Goal: Use online tool/utility: Utilize a website feature to perform a specific function

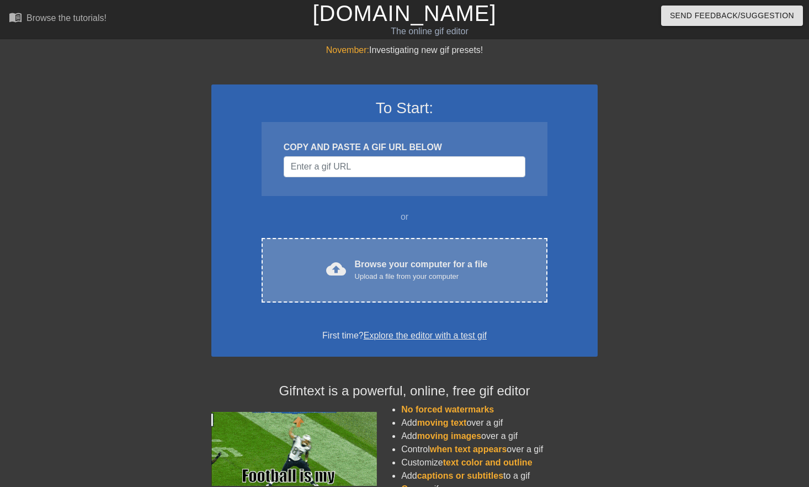
click at [394, 263] on div "Browse your computer for a file Upload a file from your computer" at bounding box center [421, 270] width 133 height 24
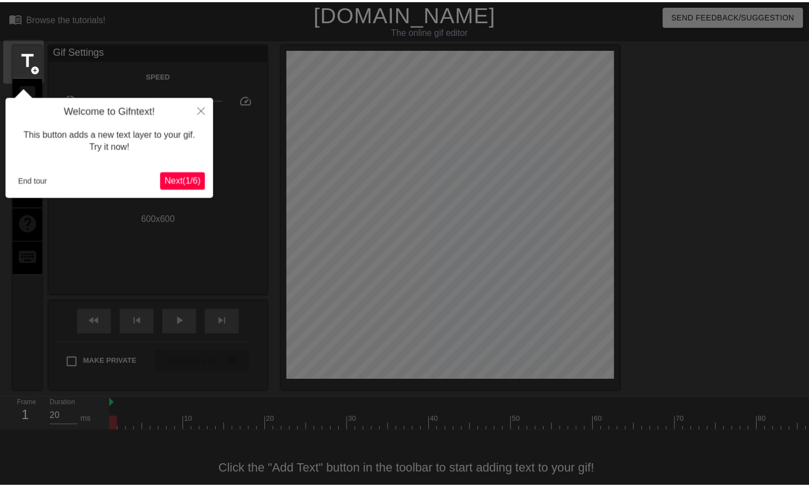
scroll to position [27, 0]
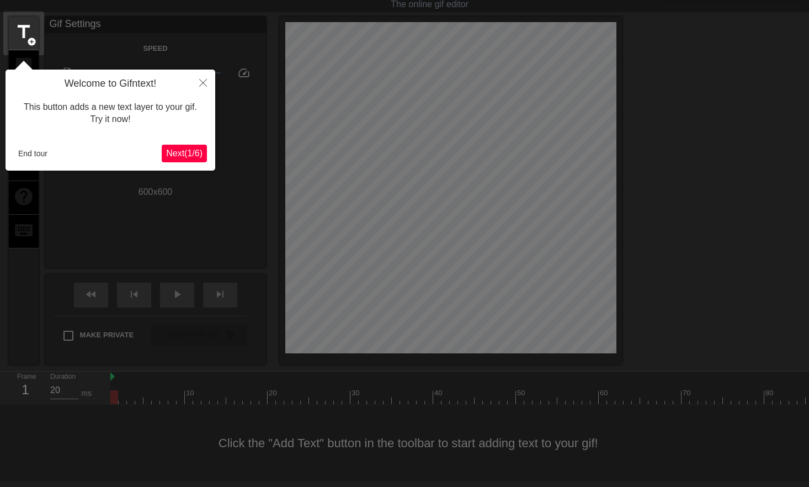
click at [178, 152] on span "Next ( 1 / 6 )" at bounding box center [184, 152] width 36 height 9
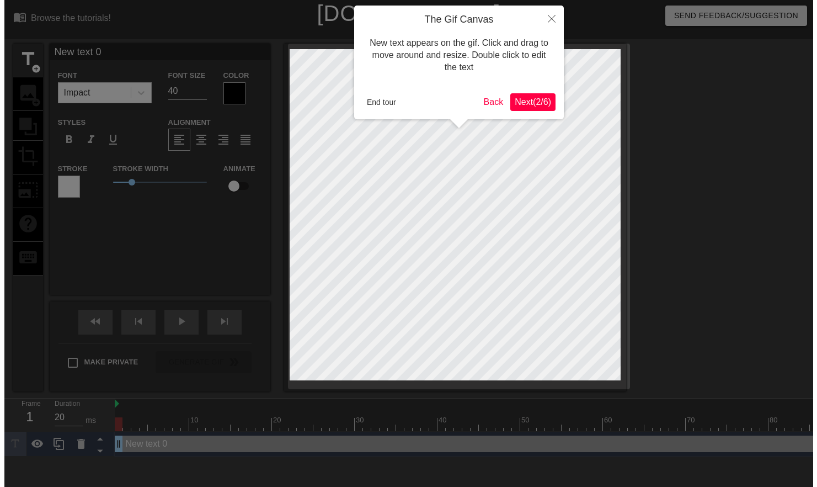
scroll to position [0, 0]
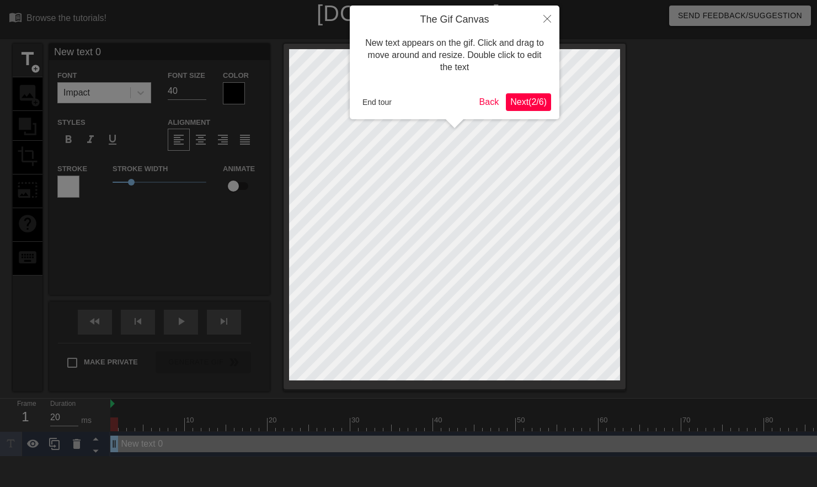
click at [531, 98] on span "Next ( 2 / 6 )" at bounding box center [528, 101] width 36 height 9
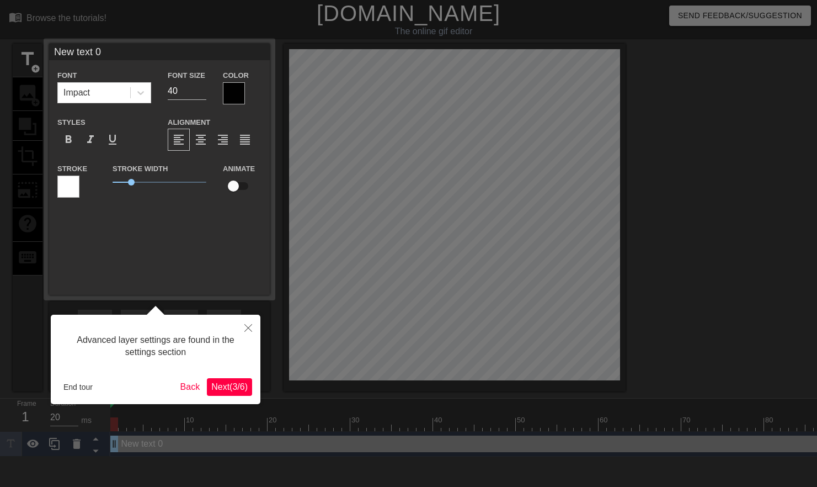
click at [229, 383] on span "Next ( 3 / 6 )" at bounding box center [229, 386] width 36 height 9
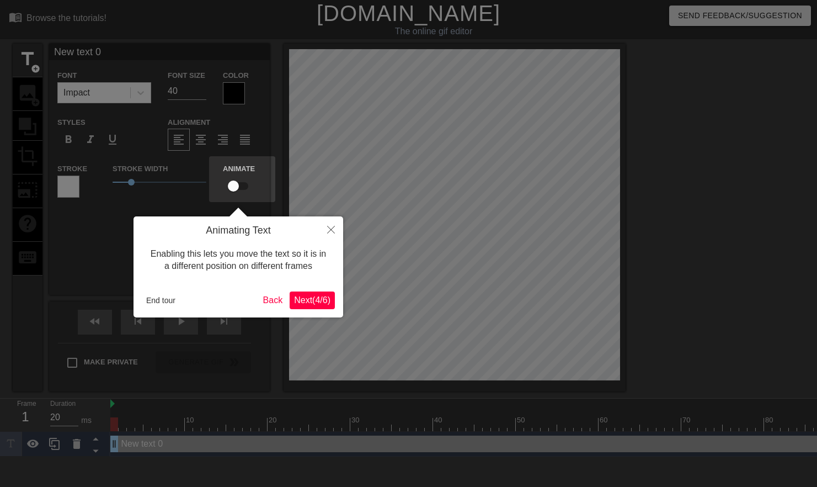
click at [312, 300] on span "Next ( 4 / 6 )" at bounding box center [312, 299] width 36 height 9
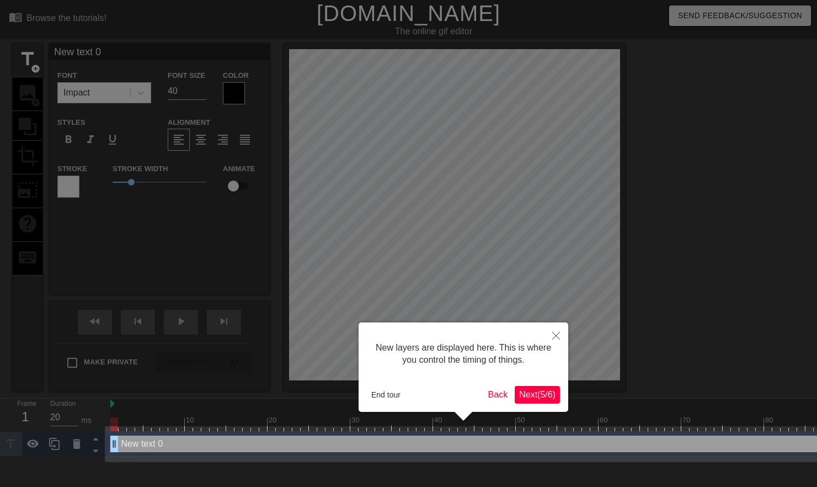
click at [546, 391] on span "Next ( 5 / 6 )" at bounding box center [537, 393] width 36 height 9
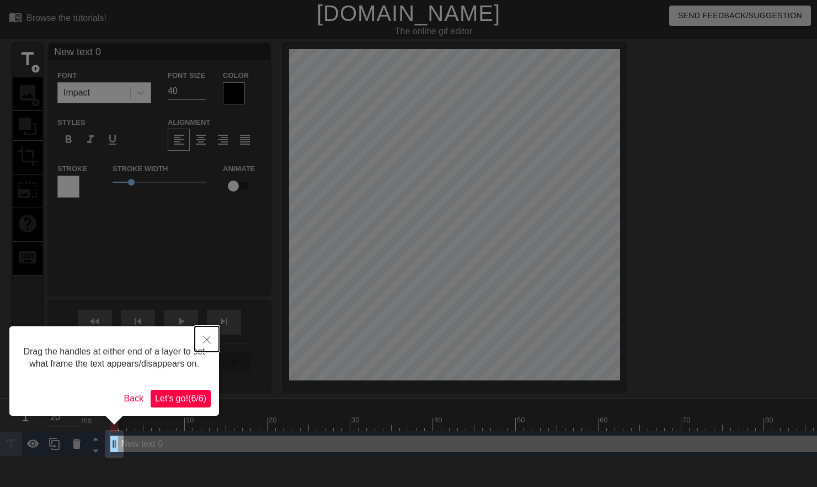
click at [209, 337] on icon "Close" at bounding box center [207, 339] width 8 height 8
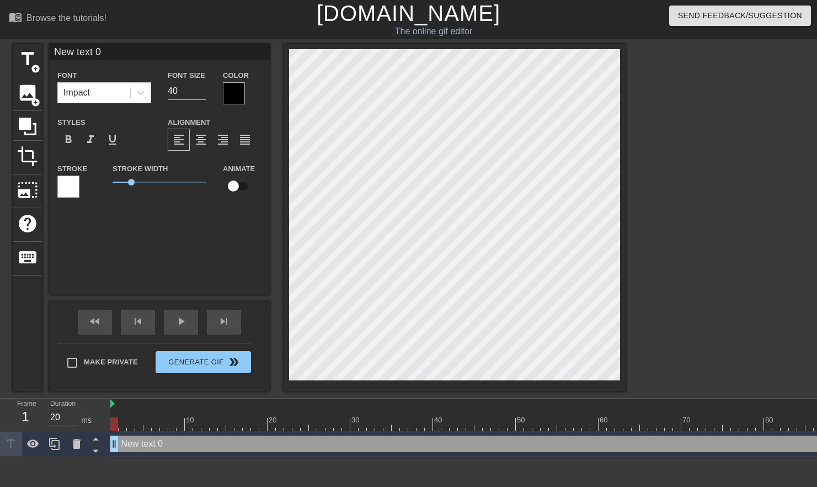
drag, startPoint x: 118, startPoint y: 420, endPoint x: 73, endPoint y: 401, distance: 48.4
click at [73, 401] on div "Frame 1 Duration 20 ms 10 20 30 40 50 60 70 80 90 100 110 New text 0 drag_handl…" at bounding box center [408, 427] width 817 height 58
type input "Nw text 0"
type textarea "Nw text 0"
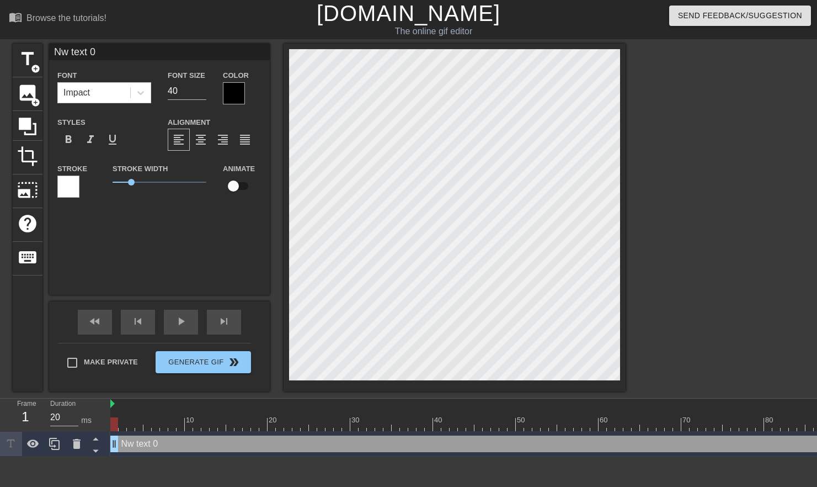
type input "N text 0"
type textarea "N text 0"
type input "Ntext 0"
type textarea "Ntext 0"
type input "Next 0"
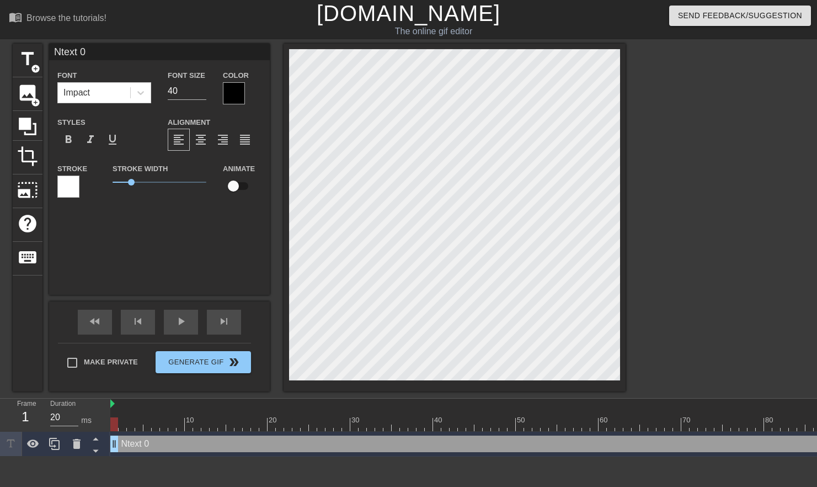
type textarea "Next 0"
type input "Nxt 0"
type textarea "Nxt 0"
type input "Nt 0"
type textarea "Nt 0"
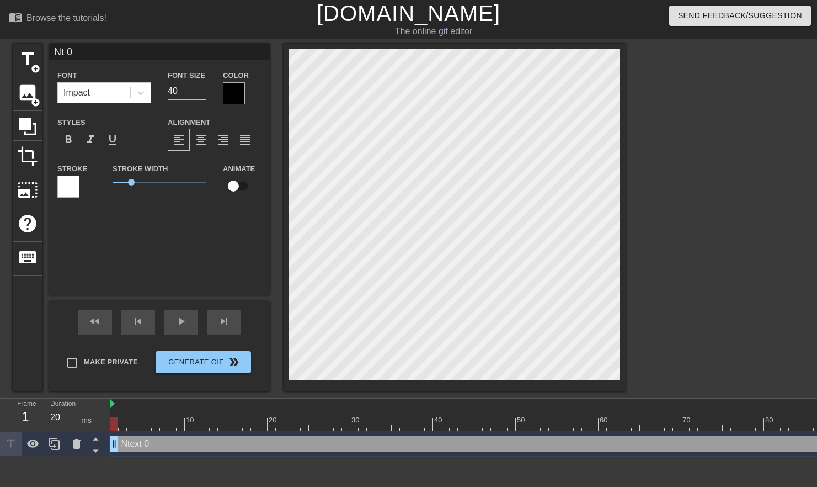
type input "N 0"
type textarea "N 0"
type input "N0"
type textarea "N0"
type input "N"
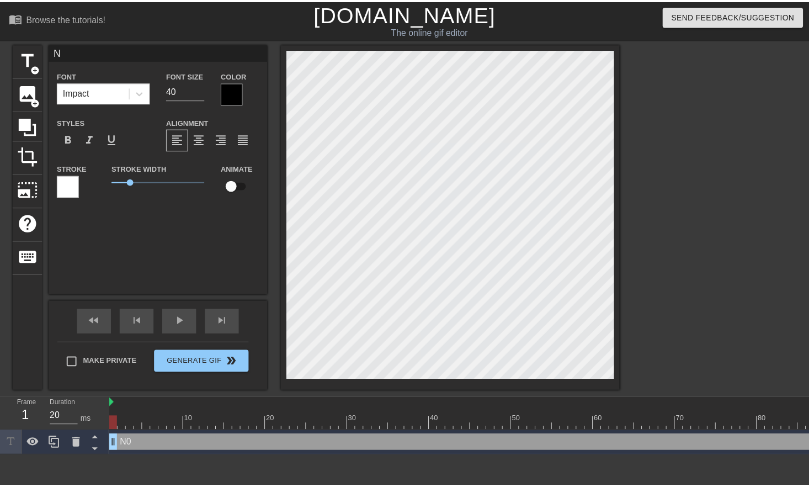
scroll to position [2, 1]
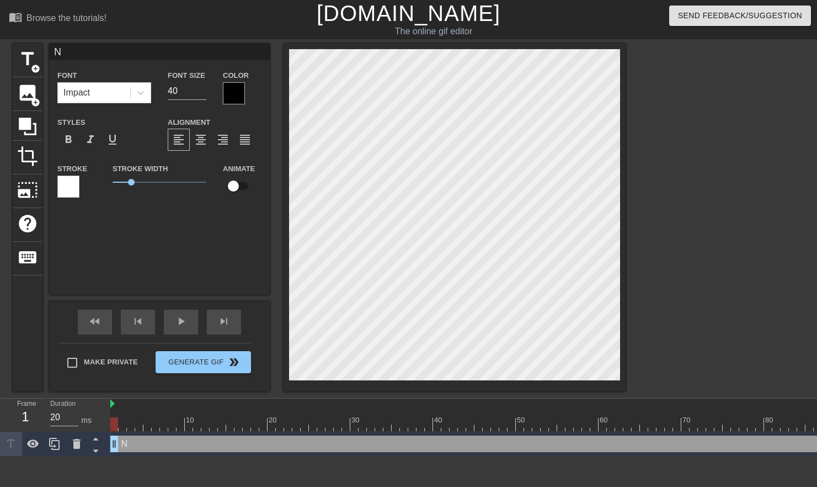
type textarea "N"
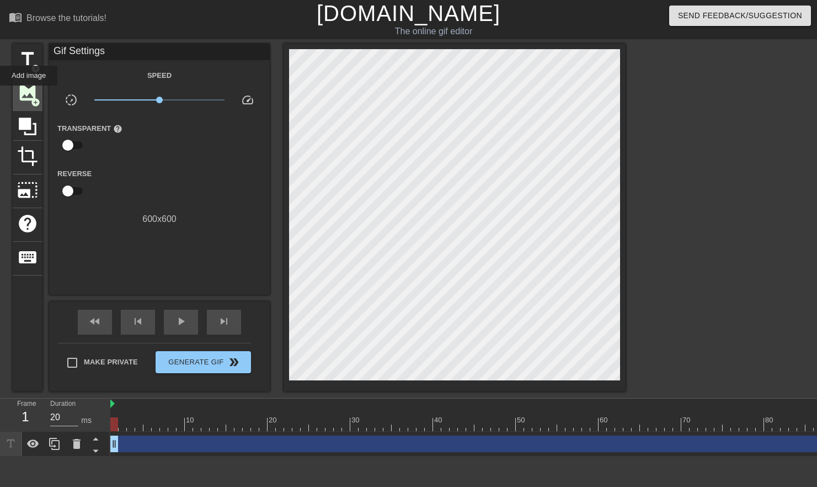
click at [29, 93] on span "image" at bounding box center [27, 92] width 21 height 21
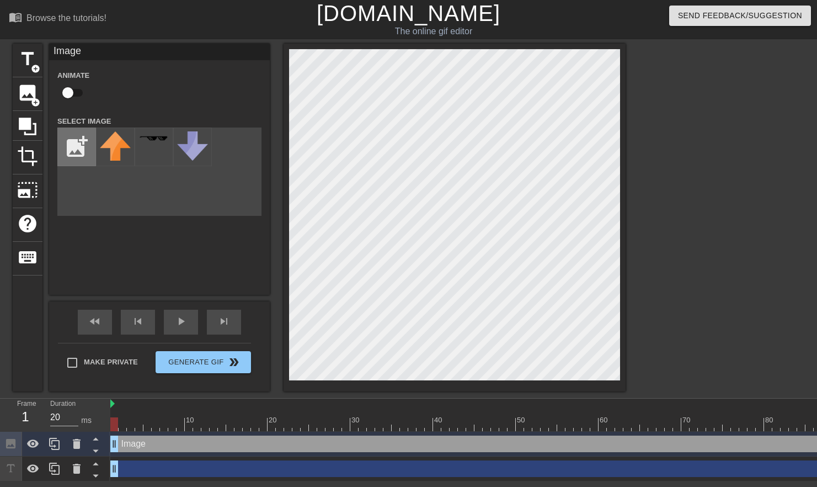
click at [72, 145] on input "file" at bounding box center [77, 147] width 38 height 38
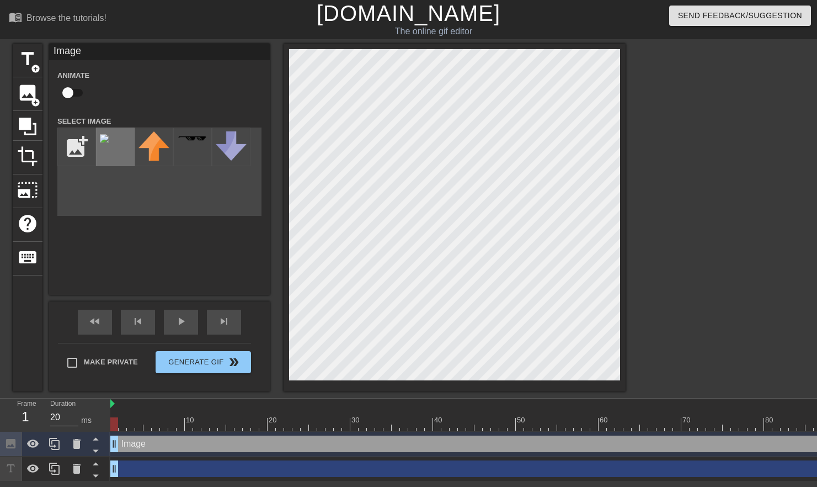
click at [111, 136] on div at bounding box center [115, 146] width 39 height 39
click at [110, 136] on div at bounding box center [115, 146] width 39 height 39
click at [390, 241] on div "title add_circle image add_circle crop photo_size_select_large help keyboard Im…" at bounding box center [319, 218] width 613 height 348
click at [112, 142] on div at bounding box center [115, 146] width 39 height 39
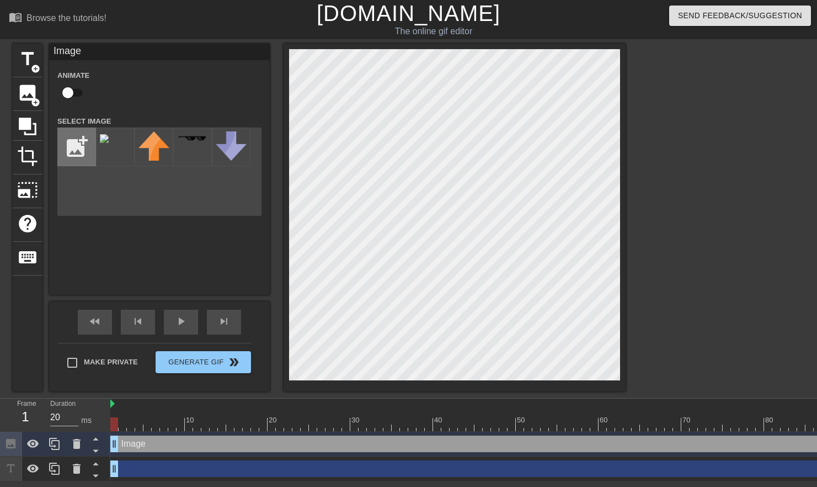
click at [80, 147] on input "file" at bounding box center [77, 147] width 38 height 38
click at [78, 148] on input "file" at bounding box center [77, 147] width 38 height 38
type input "C:\fakepath\PBAO BUG.png"
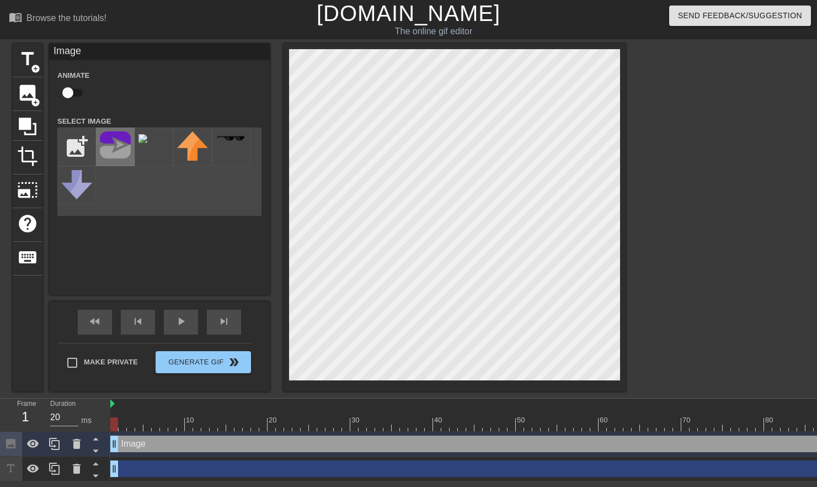
click at [116, 149] on img at bounding box center [115, 144] width 31 height 27
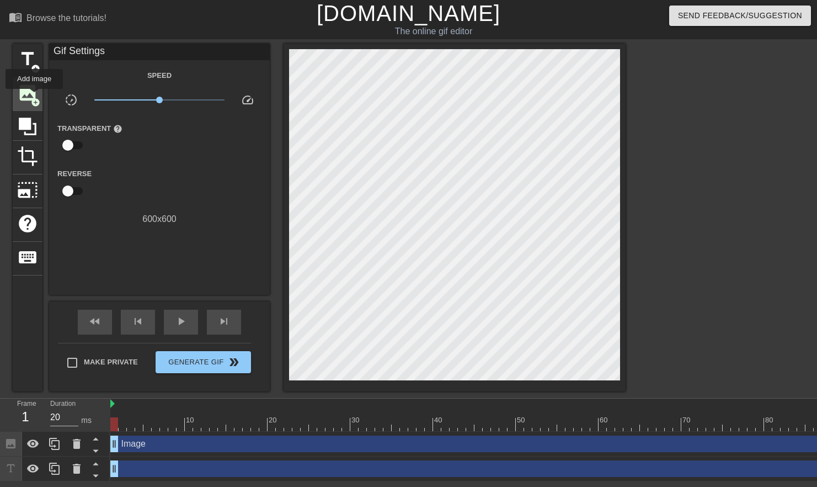
click at [34, 96] on div "image add_circle" at bounding box center [28, 94] width 30 height 34
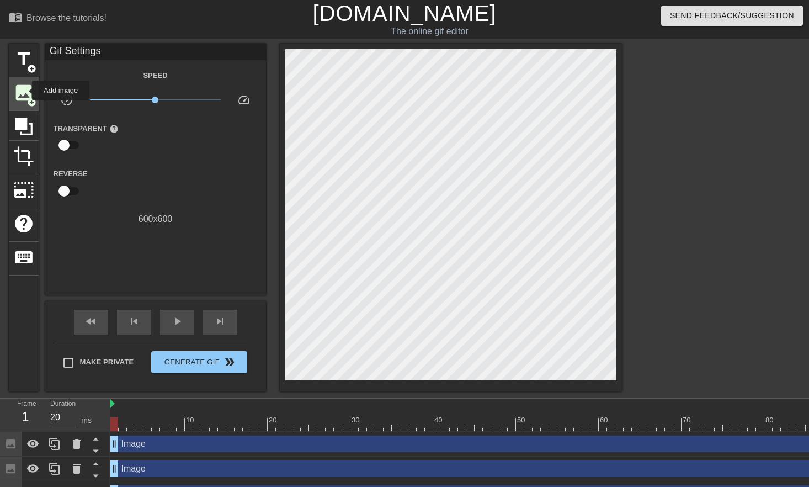
click at [25, 90] on span "image" at bounding box center [23, 92] width 21 height 21
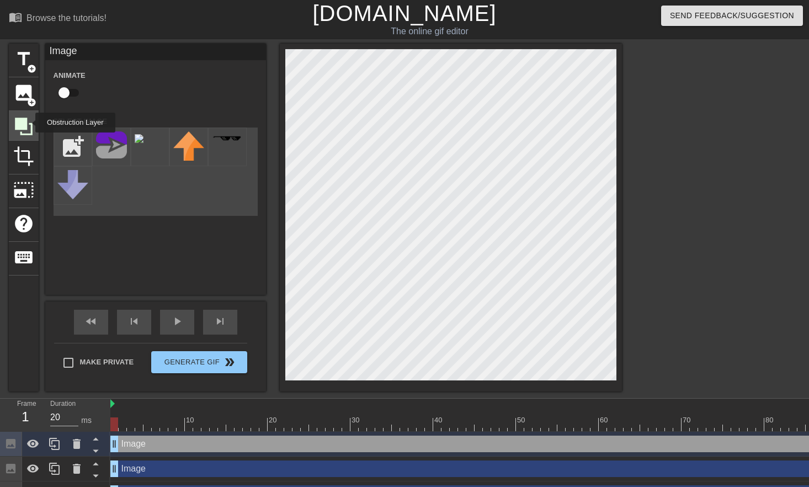
click at [28, 122] on icon at bounding box center [23, 126] width 21 height 21
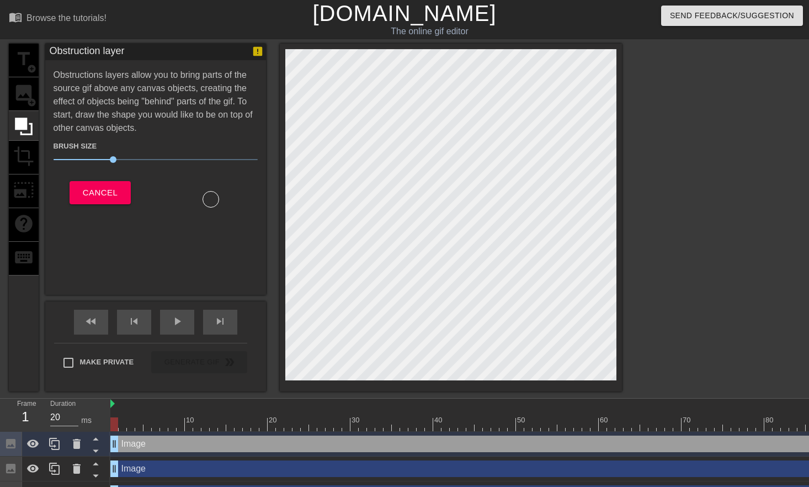
click at [24, 89] on div "title add_circle image add_circle crop photo_size_select_large help keyboard" at bounding box center [24, 218] width 30 height 348
click at [26, 93] on div "title add_circle image add_circle crop photo_size_select_large help keyboard" at bounding box center [24, 218] width 30 height 348
click at [103, 193] on span "Cancel" at bounding box center [100, 192] width 35 height 14
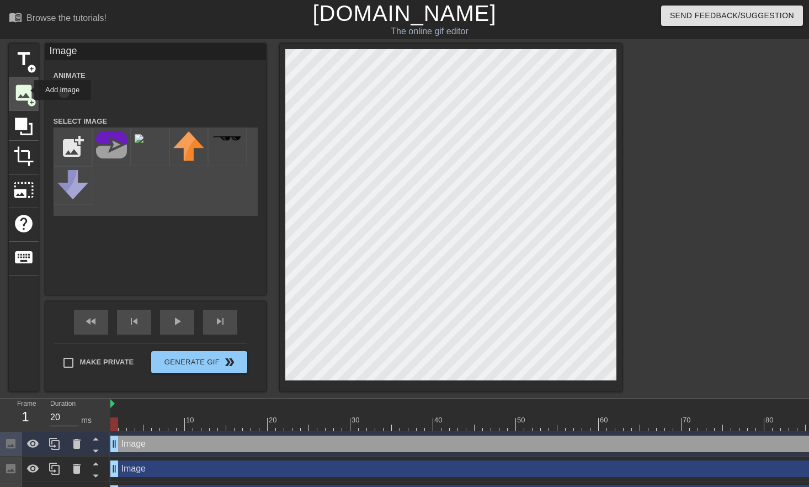
click at [26, 89] on span "image" at bounding box center [23, 92] width 21 height 21
click at [27, 187] on span "photo_size_select_large" at bounding box center [23, 189] width 21 height 21
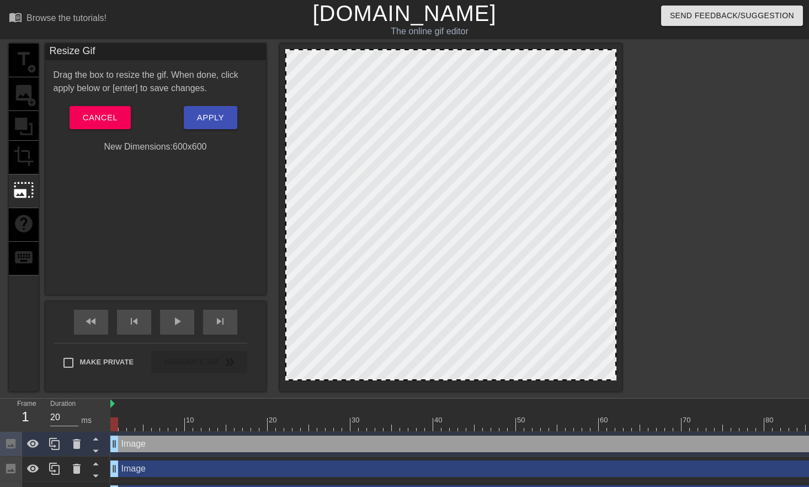
click at [24, 160] on div "title add_circle image add_circle crop photo_size_select_large help keyboard" at bounding box center [24, 218] width 30 height 348
click at [25, 97] on div "title add_circle image add_circle crop photo_size_select_large help keyboard" at bounding box center [24, 218] width 30 height 348
click at [119, 115] on button "Cancel" at bounding box center [100, 117] width 61 height 23
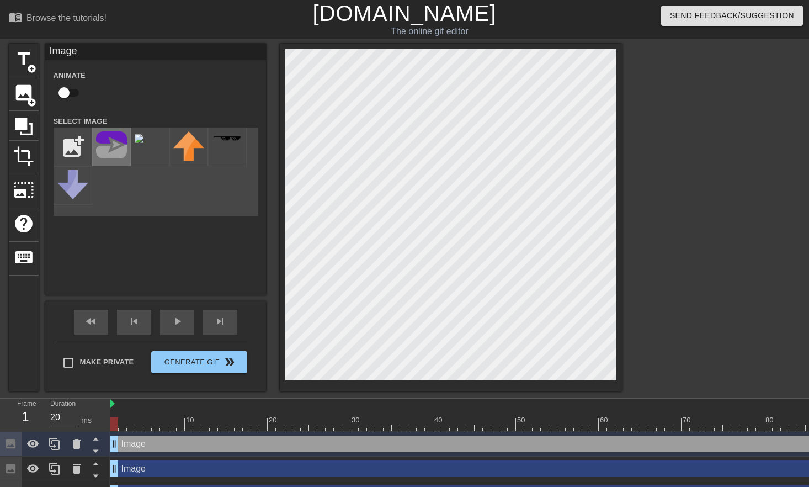
click at [109, 147] on img at bounding box center [111, 144] width 31 height 27
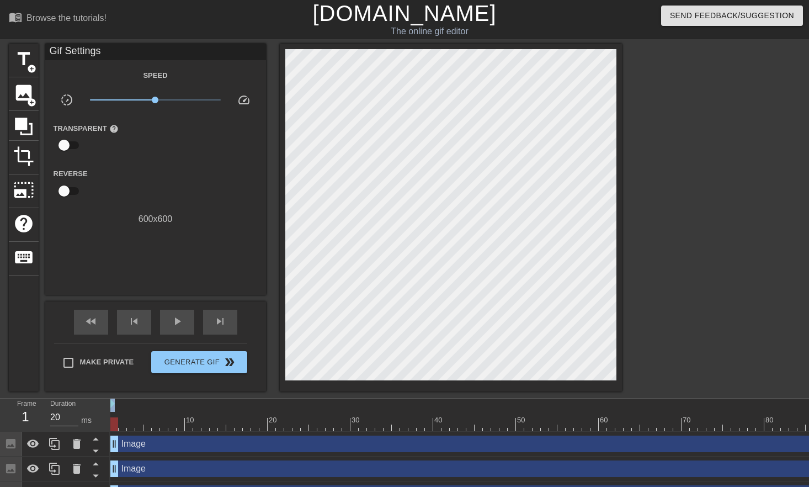
drag, startPoint x: 649, startPoint y: 299, endPoint x: 441, endPoint y: 421, distance: 240.9
click at [439, 425] on div "menu_book Browse the tutorials! [DOMAIN_NAME] The online gif editor Send Feedba…" at bounding box center [404, 278] width 809 height 556
click at [717, 291] on div at bounding box center [718, 209] width 166 height 331
click at [538, 344] on div "title add_circle image add_circle crop photo_size_select_large help keyboard Gi…" at bounding box center [404, 218] width 809 height 348
click at [73, 147] on input "checkbox" at bounding box center [64, 145] width 63 height 21
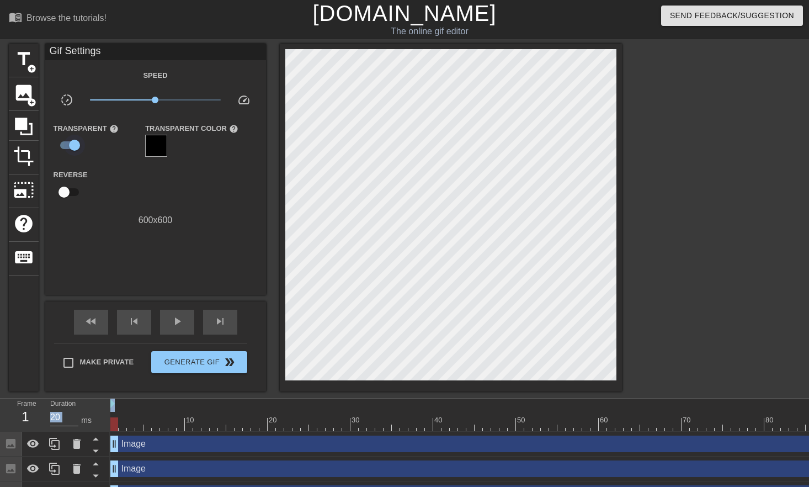
click at [63, 143] on input "checkbox" at bounding box center [74, 145] width 63 height 21
checkbox input "false"
click at [27, 101] on span "add_circle" at bounding box center [31, 102] width 9 height 9
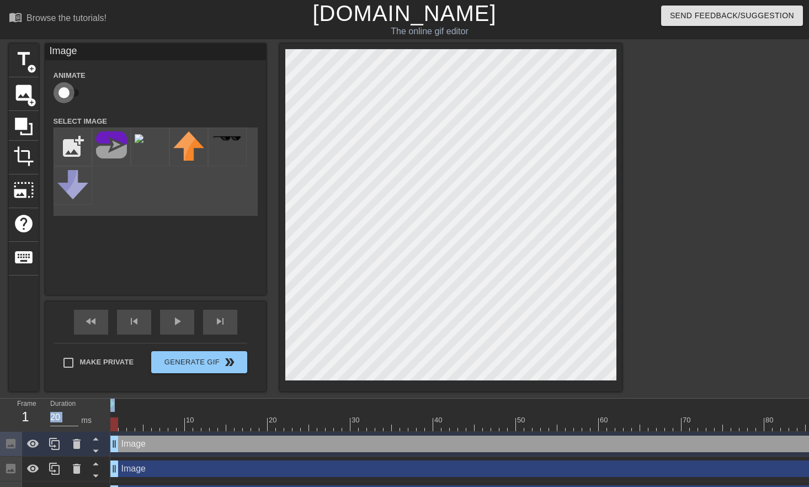
click at [73, 94] on input "checkbox" at bounding box center [64, 92] width 63 height 21
checkbox input "true"
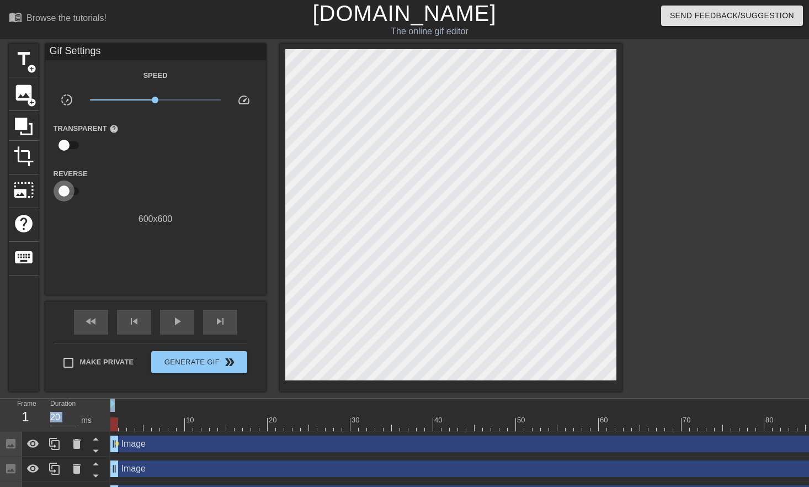
click at [77, 193] on input "checkbox" at bounding box center [64, 190] width 63 height 21
checkbox input "true"
type input "40"
click at [64, 193] on input "checkbox" at bounding box center [74, 190] width 63 height 21
checkbox input "false"
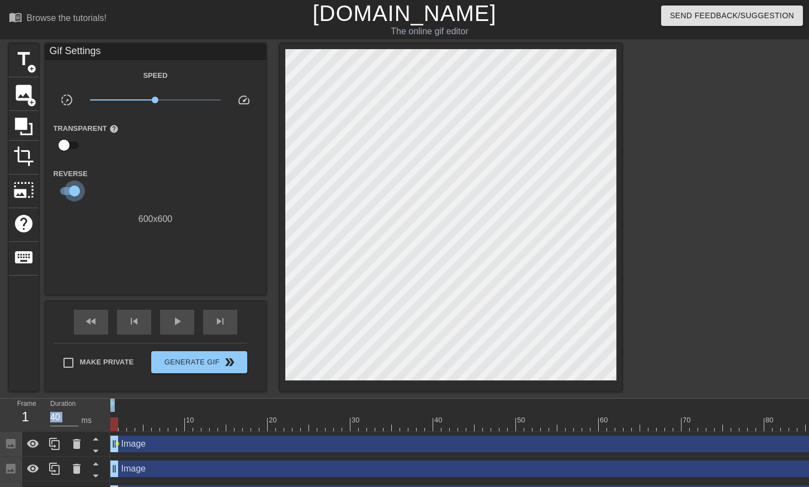
type input "20"
click at [17, 89] on span "image" at bounding box center [23, 92] width 21 height 21
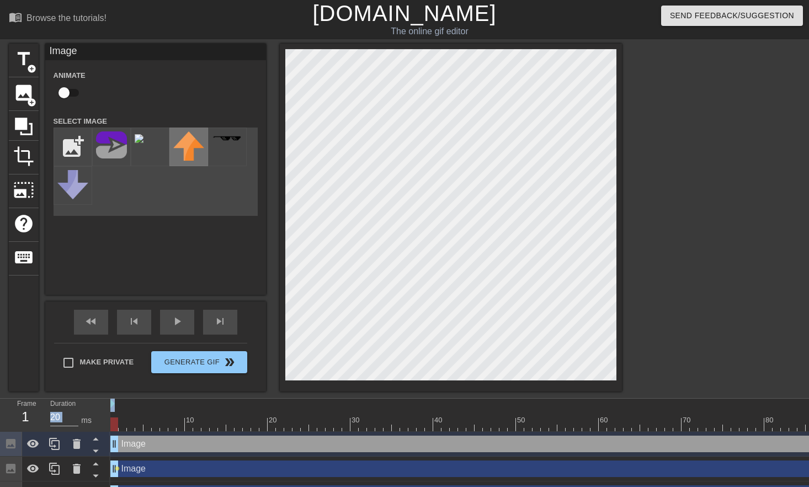
click at [188, 156] on img at bounding box center [188, 145] width 31 height 29
click at [77, 144] on input "file" at bounding box center [73, 147] width 38 height 38
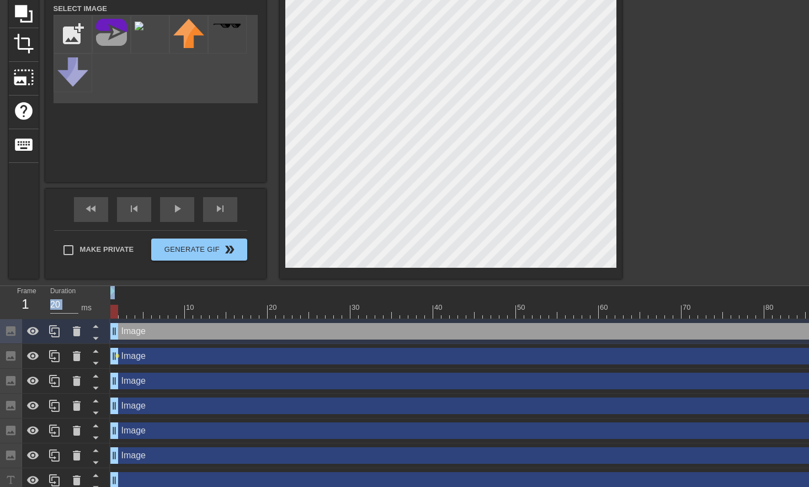
scroll to position [121, 0]
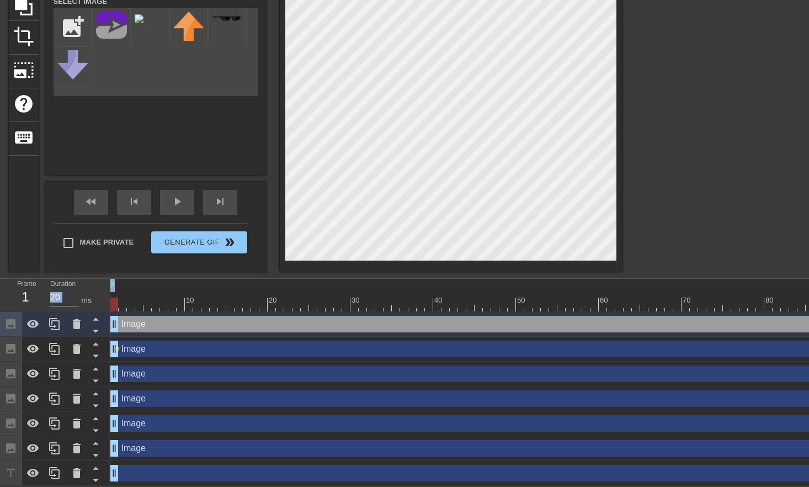
click at [181, 354] on div "Image drag_handle drag_handle" at bounding box center [602, 348] width 985 height 17
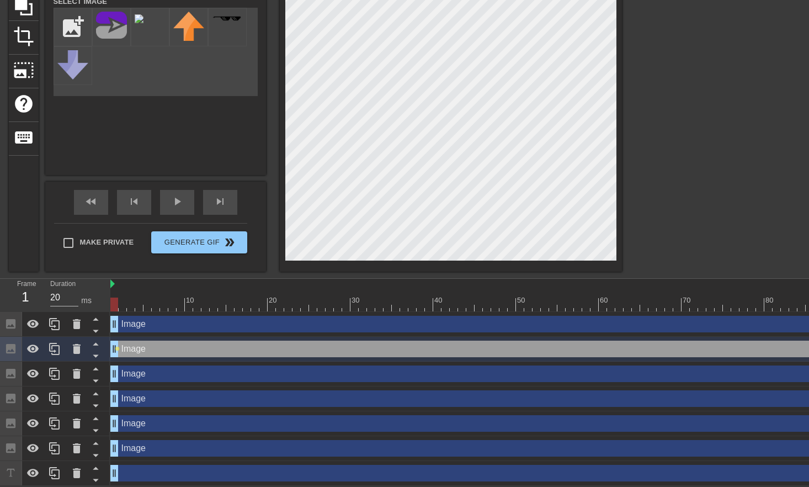
click at [154, 323] on div "Image drag_handle drag_handle" at bounding box center [602, 324] width 985 height 17
checkbox input "false"
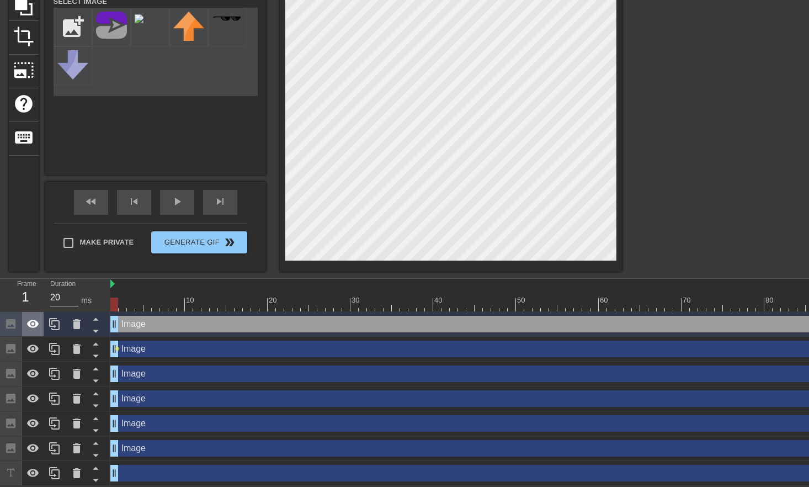
click at [33, 325] on icon at bounding box center [32, 323] width 13 height 13
click at [32, 324] on icon at bounding box center [33, 324] width 12 height 10
click at [32, 324] on icon at bounding box center [33, 323] width 12 height 8
click at [32, 324] on icon at bounding box center [33, 324] width 12 height 10
click at [31, 345] on icon at bounding box center [33, 348] width 12 height 8
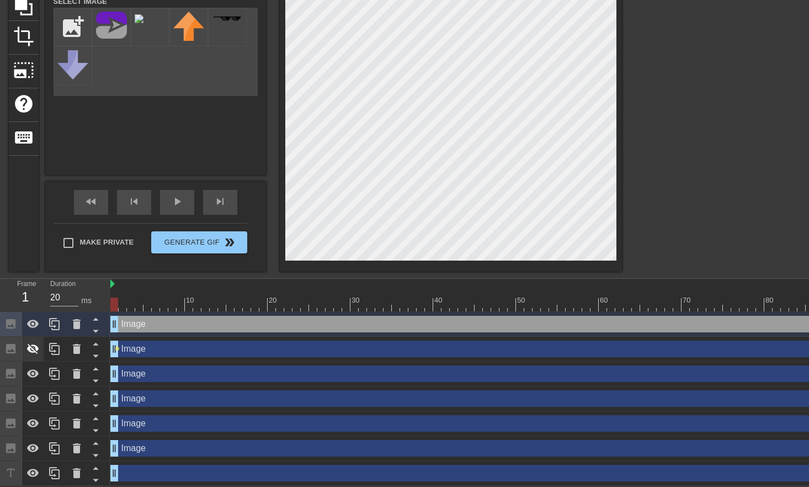
click at [31, 345] on icon at bounding box center [32, 348] width 13 height 13
click at [31, 372] on icon at bounding box center [32, 373] width 13 height 13
click at [31, 372] on icon at bounding box center [33, 374] width 12 height 10
click at [31, 372] on icon at bounding box center [32, 373] width 13 height 13
click at [30, 349] on icon at bounding box center [33, 348] width 12 height 8
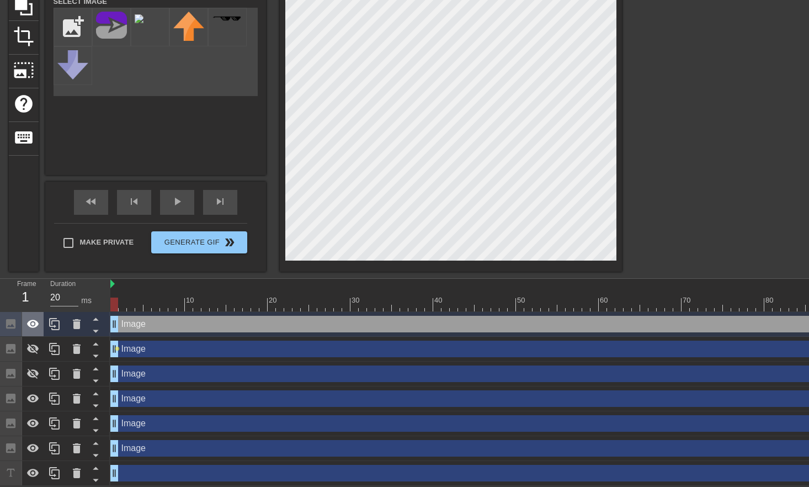
click at [35, 323] on icon at bounding box center [32, 323] width 13 height 13
click at [33, 395] on icon at bounding box center [33, 398] width 12 height 8
click at [32, 423] on icon at bounding box center [33, 423] width 12 height 8
click at [31, 446] on icon at bounding box center [32, 447] width 13 height 13
click at [30, 473] on icon at bounding box center [32, 472] width 13 height 13
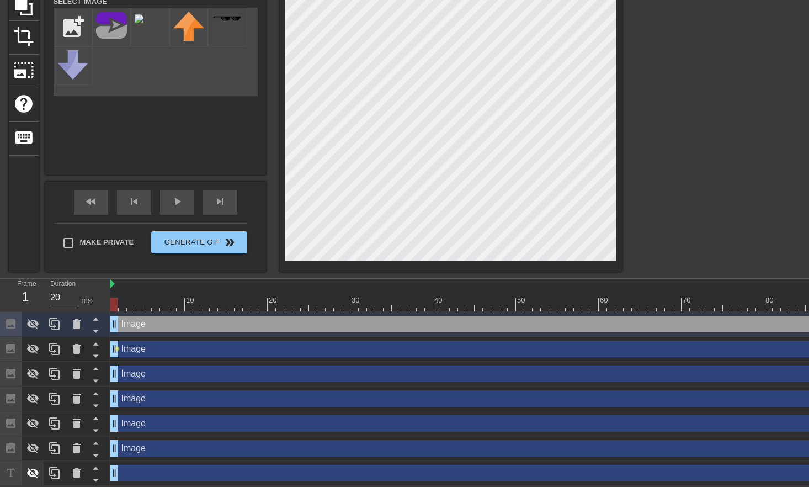
click at [30, 474] on icon at bounding box center [33, 473] width 12 height 10
click at [34, 468] on icon at bounding box center [32, 472] width 13 height 13
click at [30, 446] on icon at bounding box center [32, 447] width 13 height 13
click at [157, 445] on div "Image drag_handle drag_handle" at bounding box center [602, 448] width 985 height 17
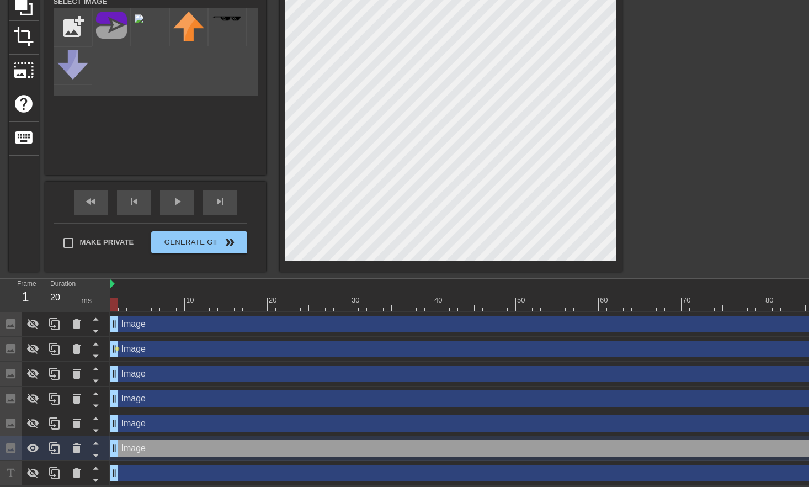
click at [131, 446] on div "Image drag_handle drag_handle" at bounding box center [602, 448] width 985 height 17
click at [77, 422] on icon at bounding box center [77, 423] width 8 height 10
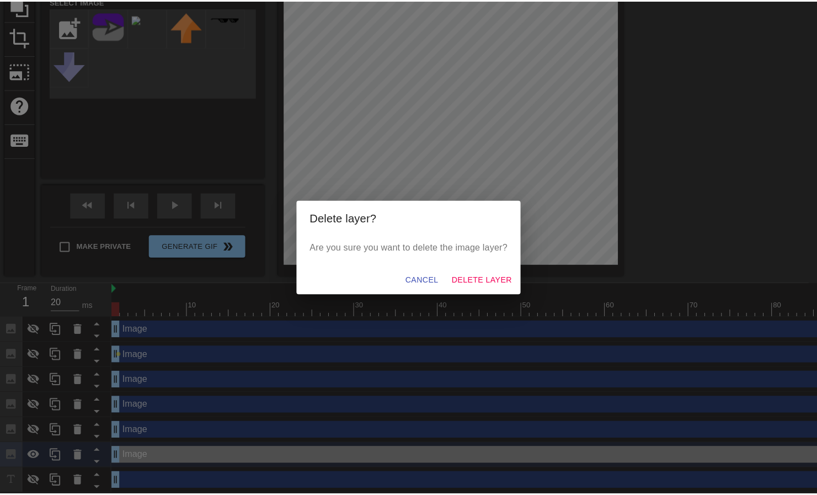
scroll to position [113, 0]
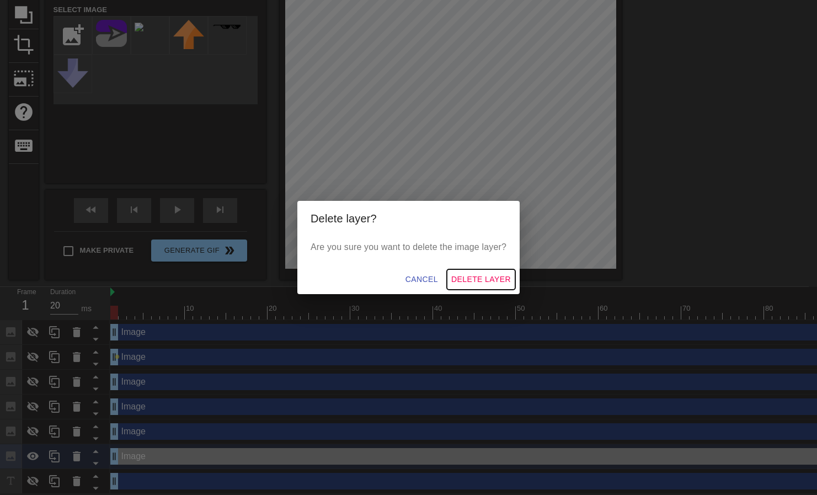
click at [474, 276] on span "Delete Layer" at bounding box center [481, 280] width 60 height 14
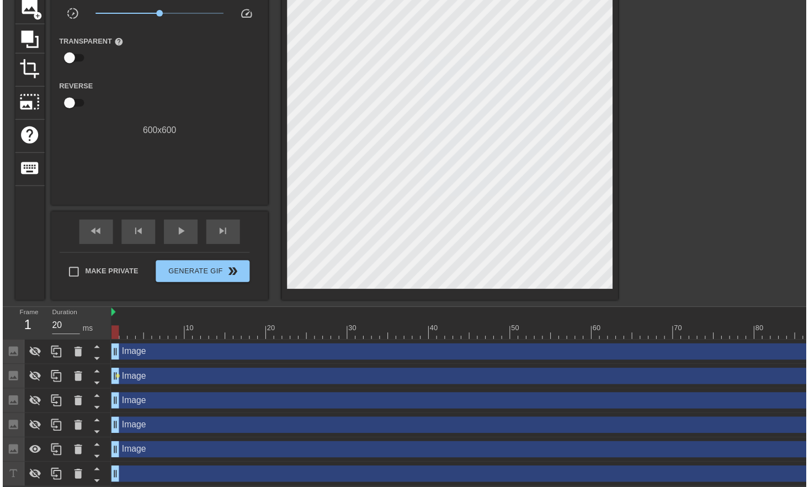
scroll to position [96, 0]
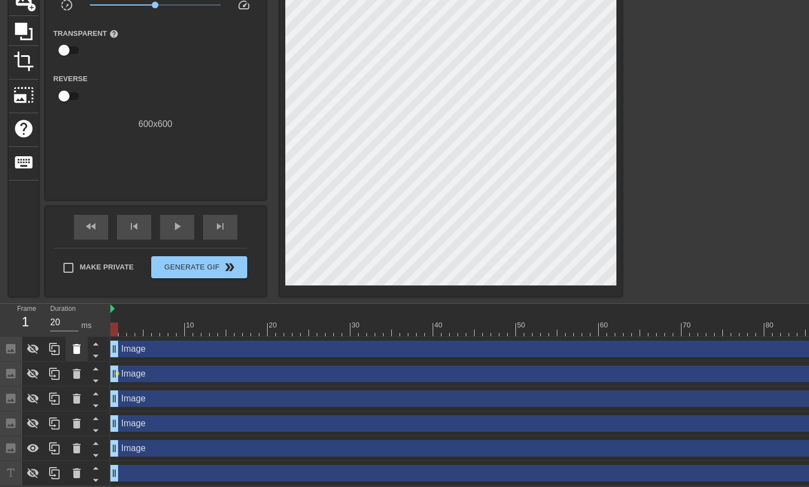
click at [72, 346] on icon at bounding box center [76, 348] width 13 height 13
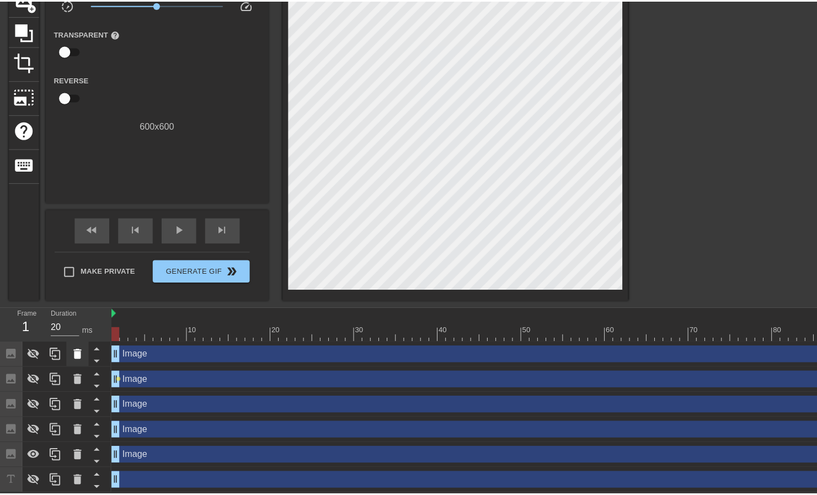
scroll to position [88, 0]
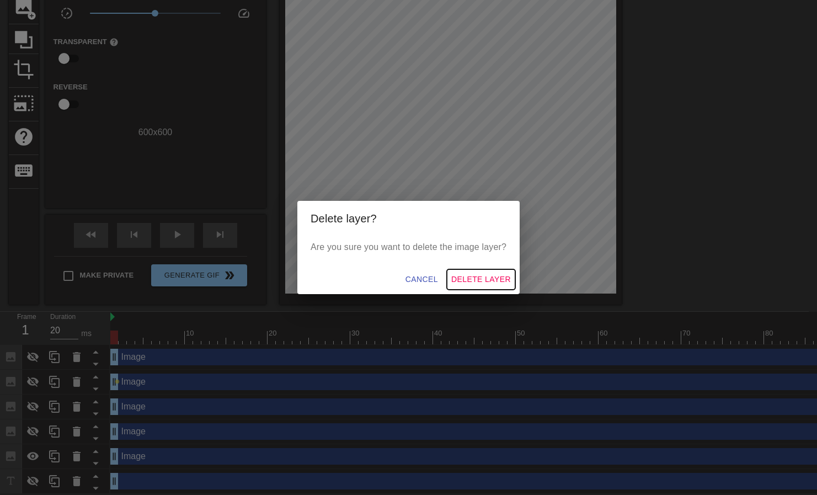
click at [482, 279] on span "Delete Layer" at bounding box center [481, 280] width 60 height 14
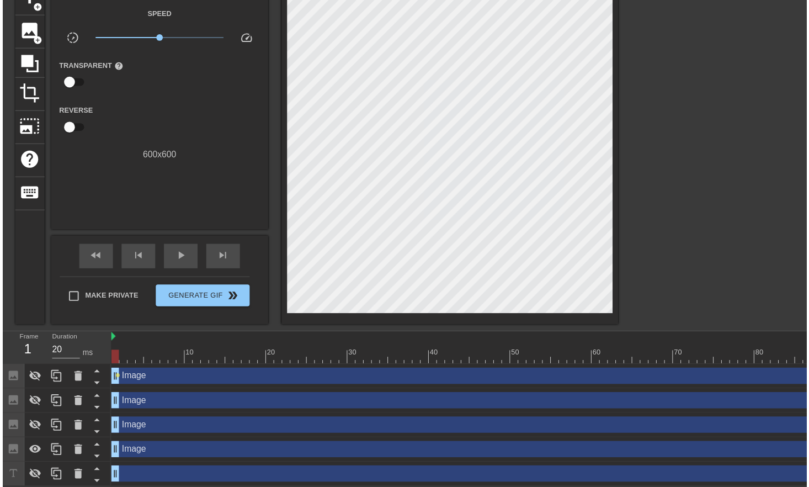
scroll to position [71, 0]
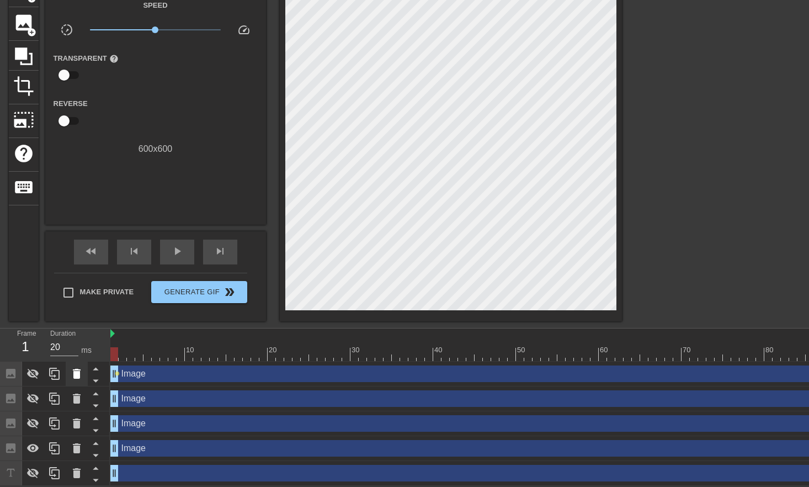
click at [81, 373] on icon at bounding box center [76, 373] width 13 height 13
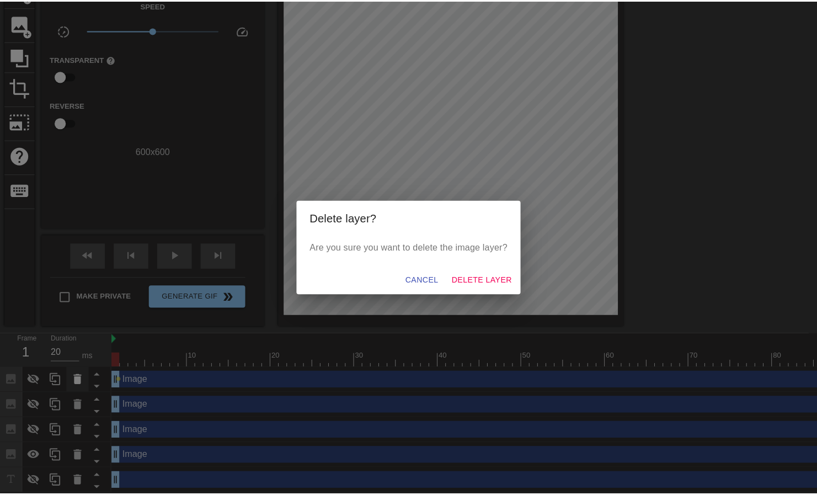
scroll to position [63, 0]
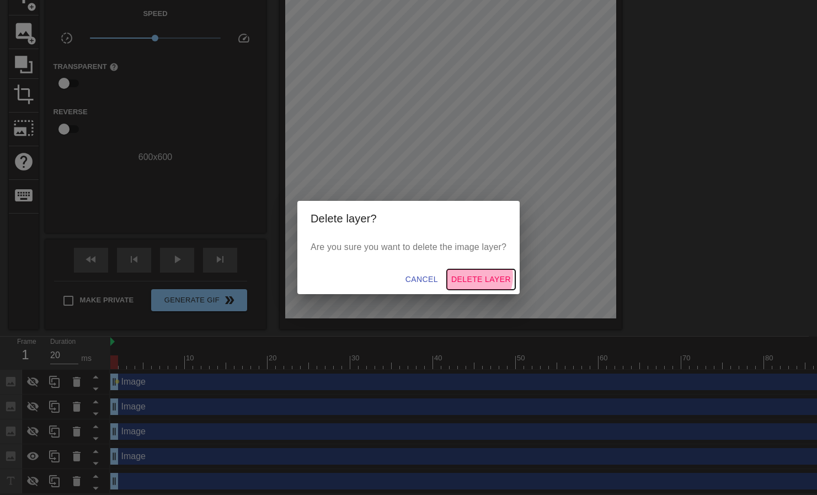
click at [471, 277] on span "Delete Layer" at bounding box center [481, 280] width 60 height 14
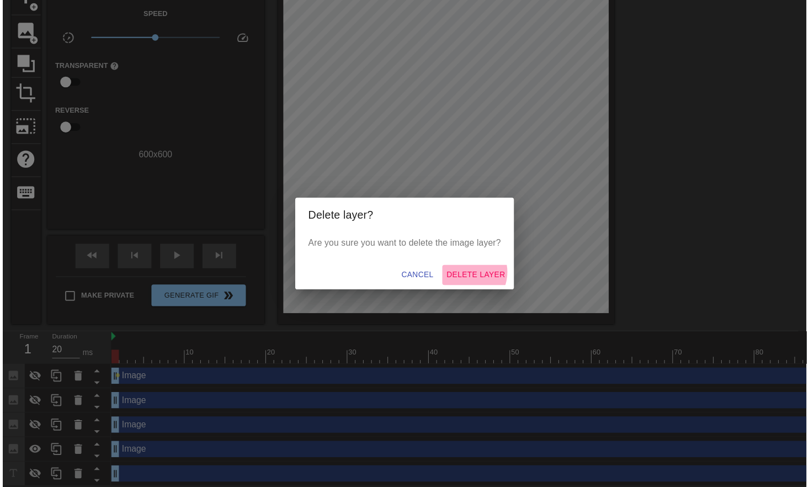
scroll to position [46, 0]
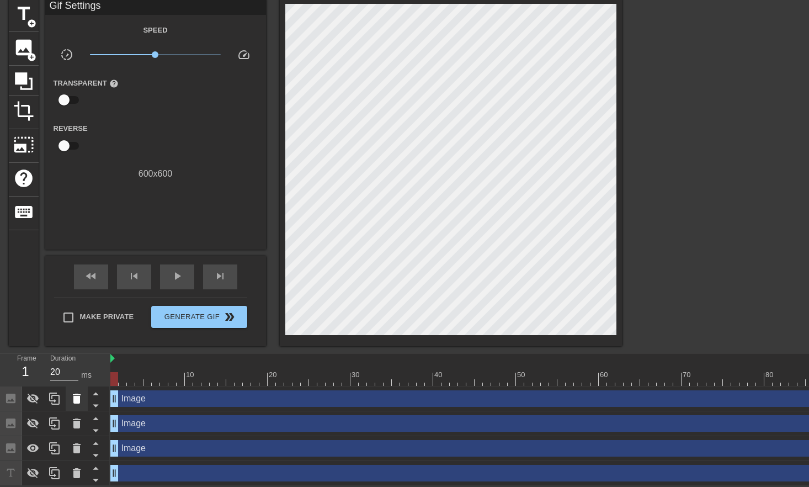
click at [78, 399] on icon at bounding box center [77, 398] width 8 height 10
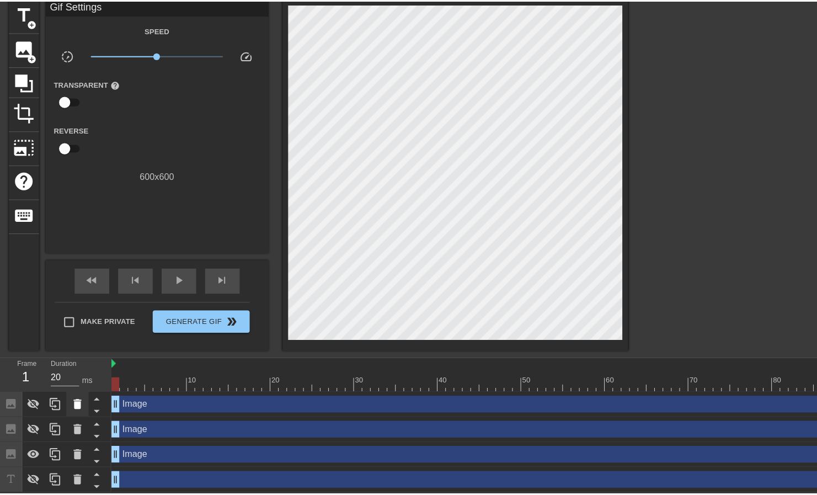
scroll to position [38, 0]
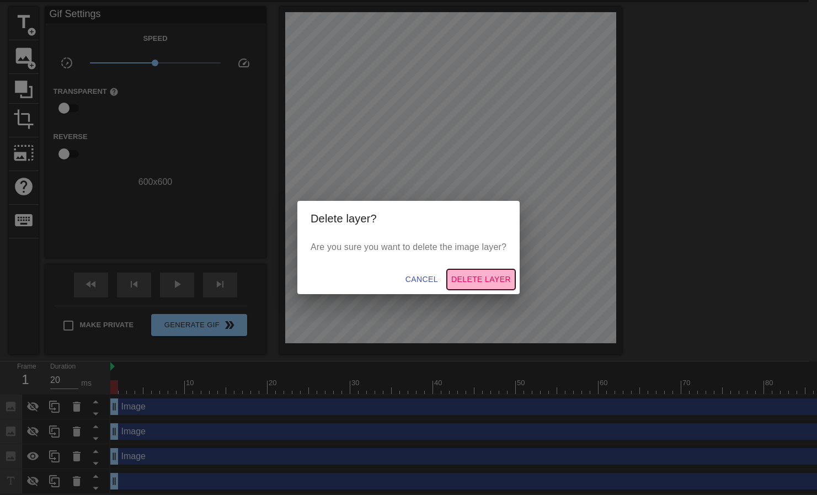
click at [489, 280] on span "Delete Layer" at bounding box center [481, 280] width 60 height 14
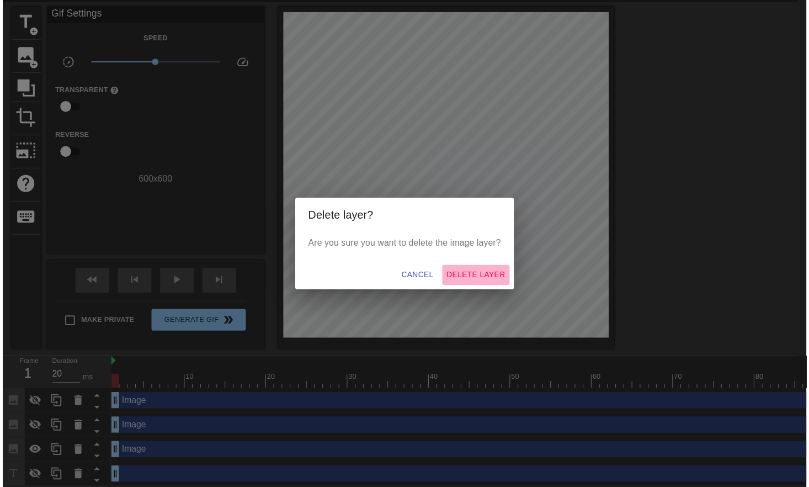
scroll to position [22, 0]
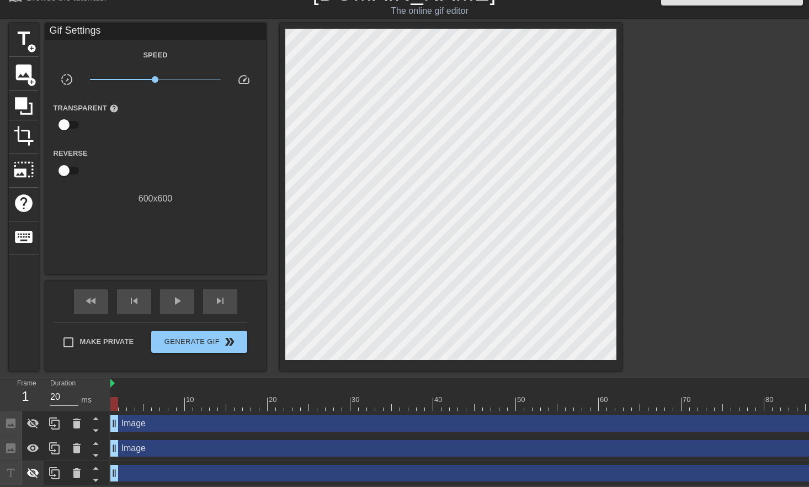
click at [32, 468] on icon at bounding box center [33, 473] width 12 height 10
click at [31, 468] on icon at bounding box center [32, 472] width 13 height 13
click at [34, 444] on icon at bounding box center [33, 448] width 12 height 8
click at [34, 444] on icon at bounding box center [33, 448] width 12 height 10
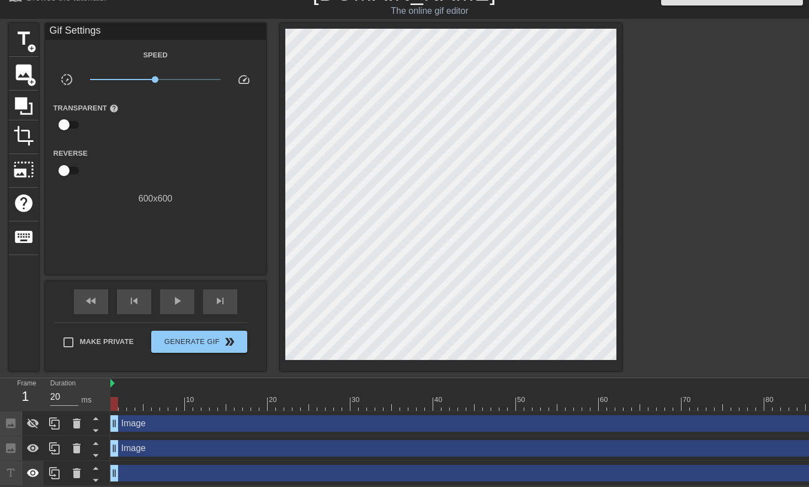
click at [30, 472] on icon at bounding box center [32, 472] width 13 height 13
click at [34, 418] on icon at bounding box center [32, 423] width 13 height 13
click at [79, 419] on icon at bounding box center [77, 423] width 8 height 10
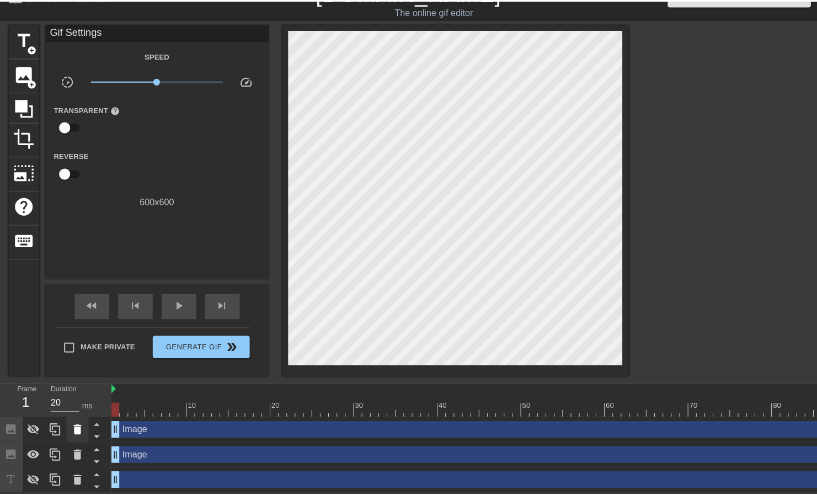
scroll to position [13, 0]
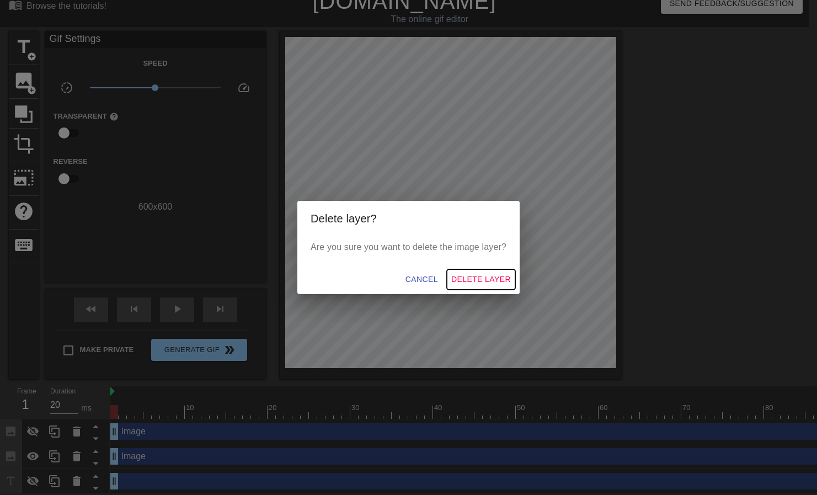
click at [475, 279] on span "Delete Layer" at bounding box center [481, 280] width 60 height 14
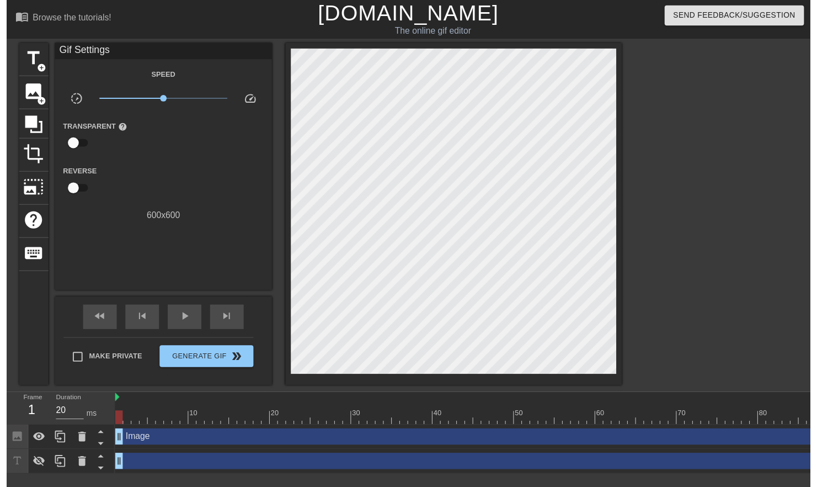
scroll to position [0, 0]
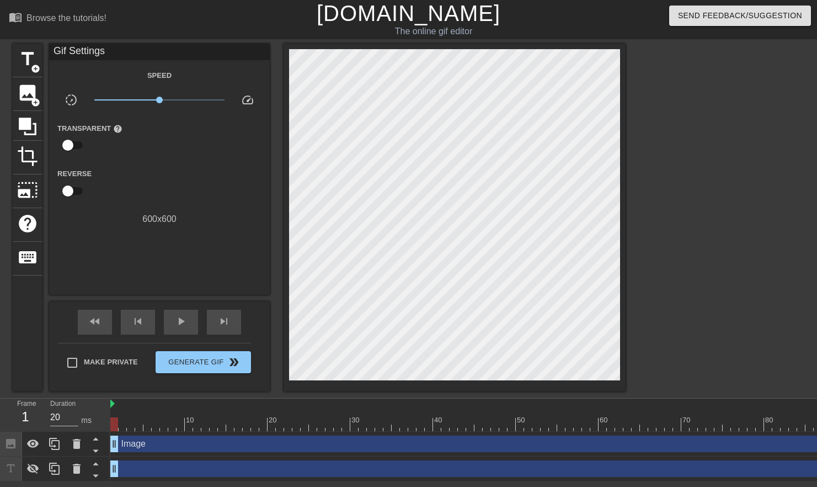
click at [165, 447] on div "Image drag_handle drag_handle" at bounding box center [602, 443] width 985 height 17
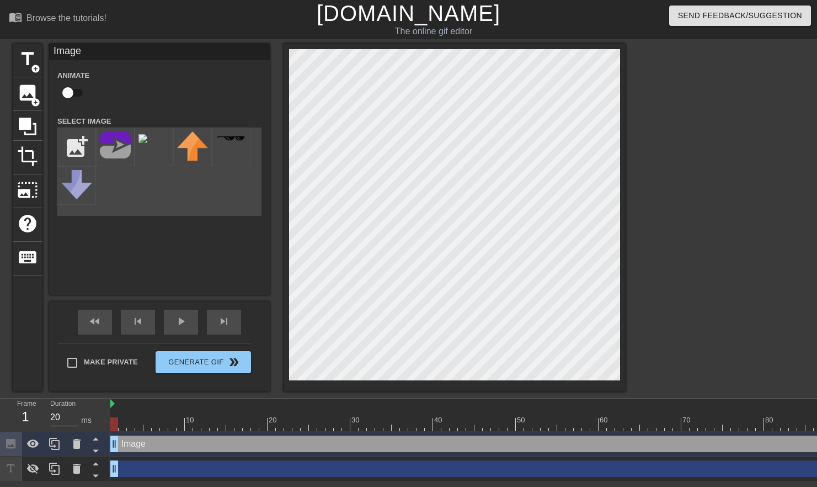
click at [14, 444] on icon at bounding box center [10, 443] width 9 height 9
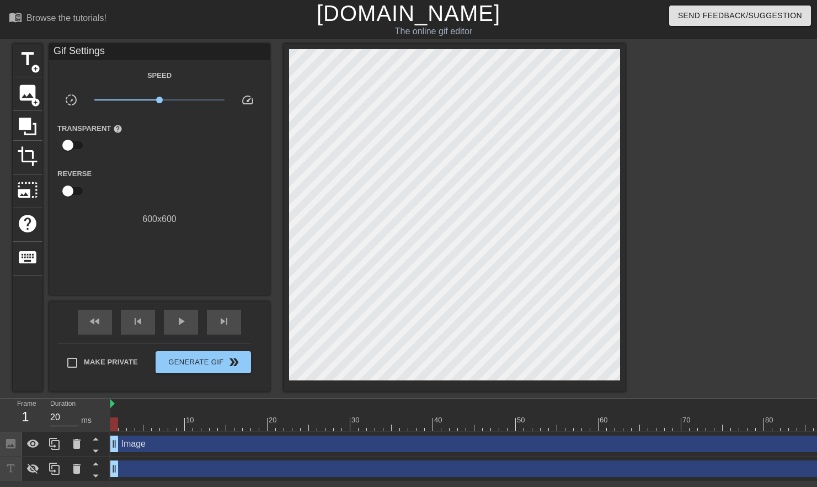
click at [478, 447] on div "Image drag_handle drag_handle" at bounding box center [602, 443] width 985 height 17
click at [482, 369] on div "title add_circle image add_circle crop photo_size_select_large help keyboard Gi…" at bounding box center [408, 218] width 817 height 348
